Goal: Check status: Check status

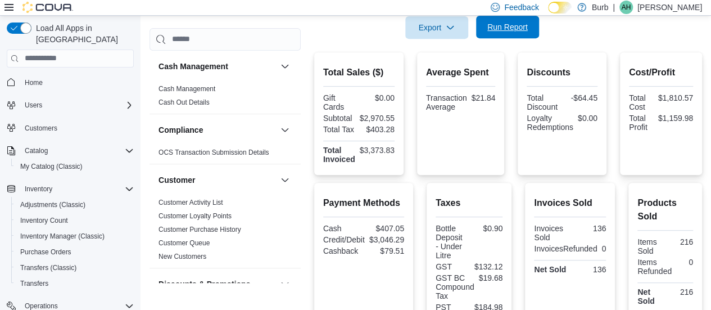
scroll to position [739, 0]
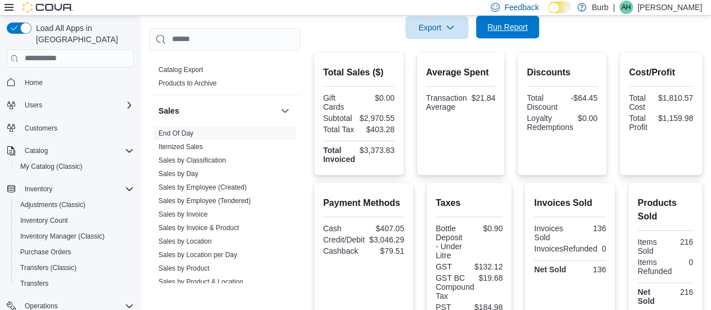
click at [523, 35] on span "Run Report" at bounding box center [507, 27] width 49 height 22
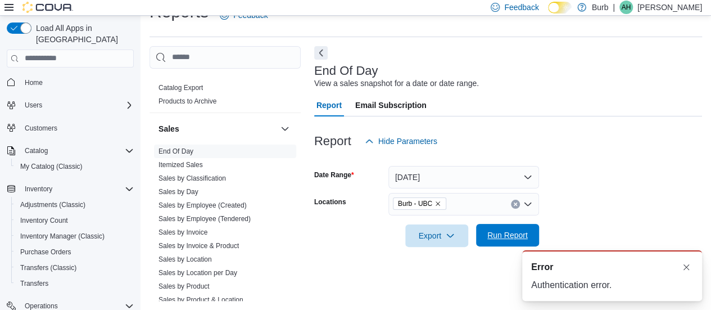
scroll to position [24, 0]
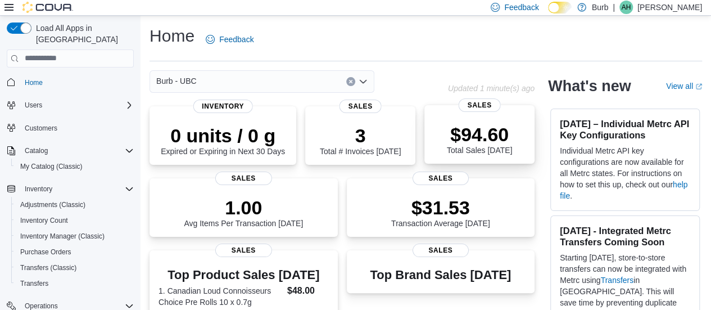
click at [483, 143] on p "$94.60" at bounding box center [479, 134] width 65 height 22
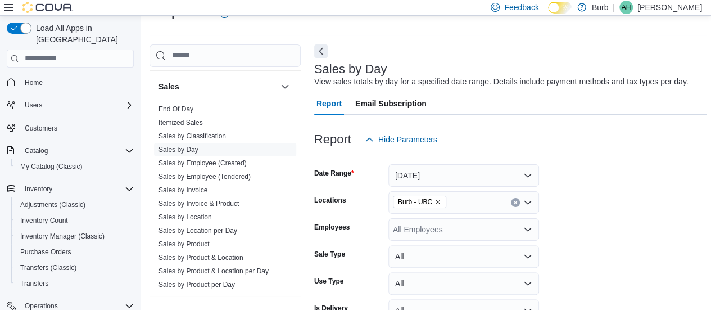
scroll to position [817, 0]
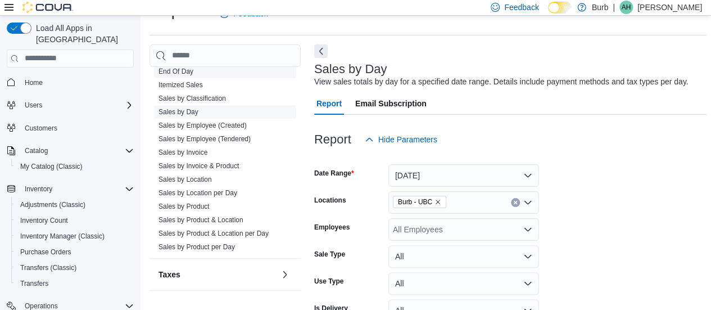
click at [170, 70] on link "End Of Day" at bounding box center [176, 71] width 35 height 8
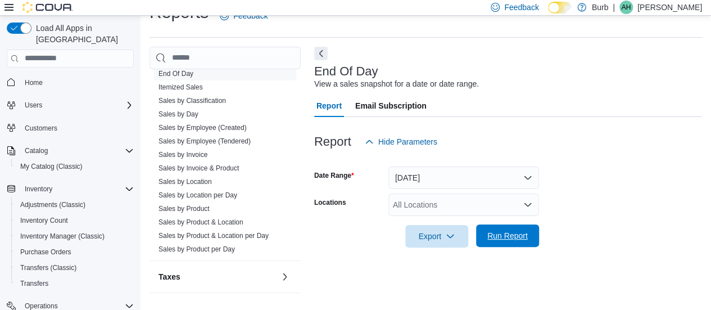
click at [491, 245] on span "Run Report" at bounding box center [507, 235] width 49 height 22
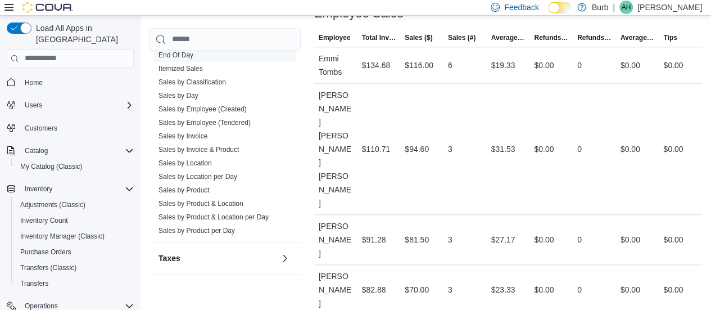
scroll to position [569, 0]
